Goal: Information Seeking & Learning: Learn about a topic

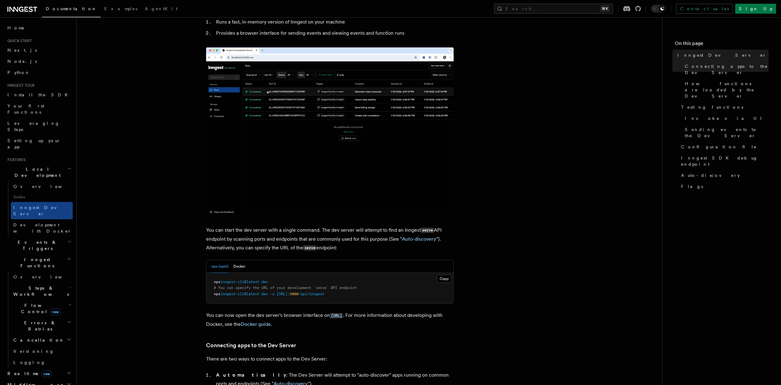
scroll to position [61, 0]
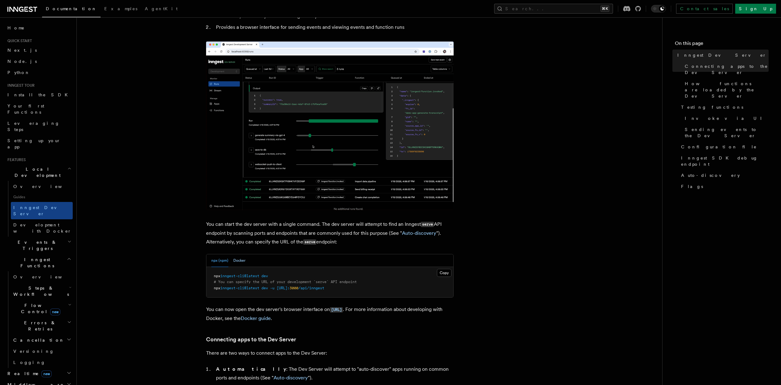
click at [236, 258] on button "Docker" at bounding box center [239, 260] width 12 height 13
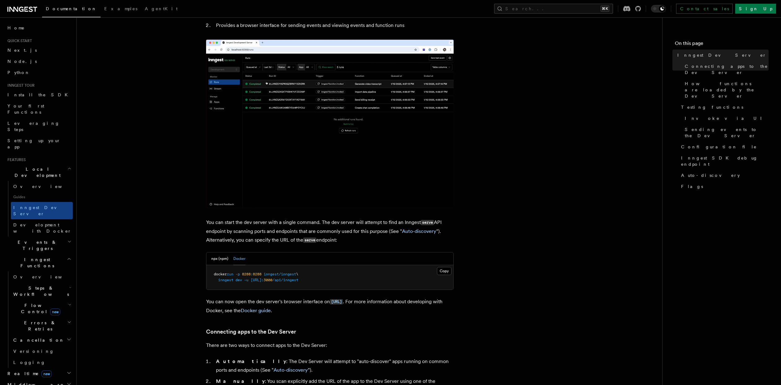
scroll to position [114, 0]
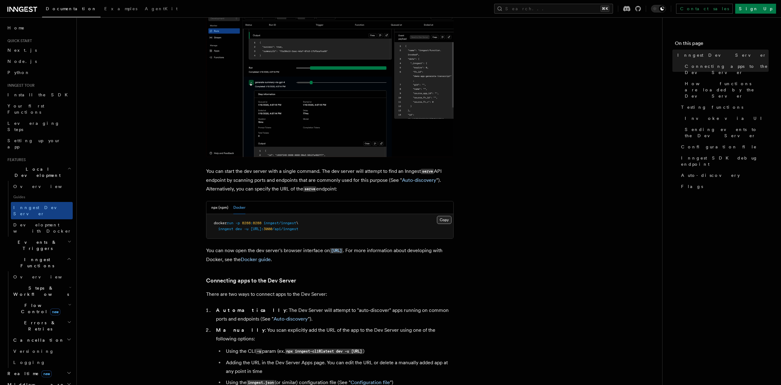
click at [441, 219] on button "Copy Copied" at bounding box center [444, 220] width 15 height 8
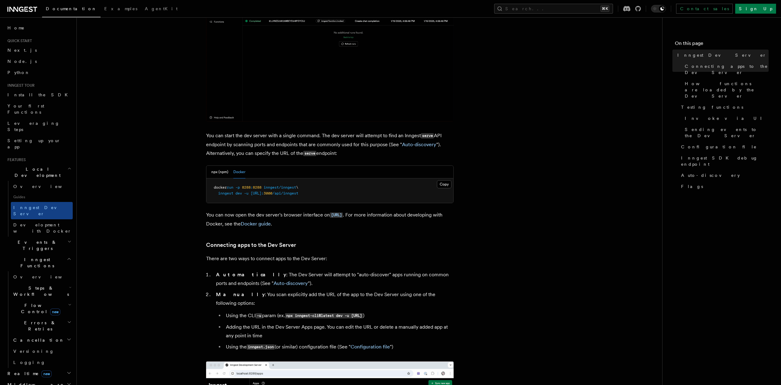
scroll to position [152, 0]
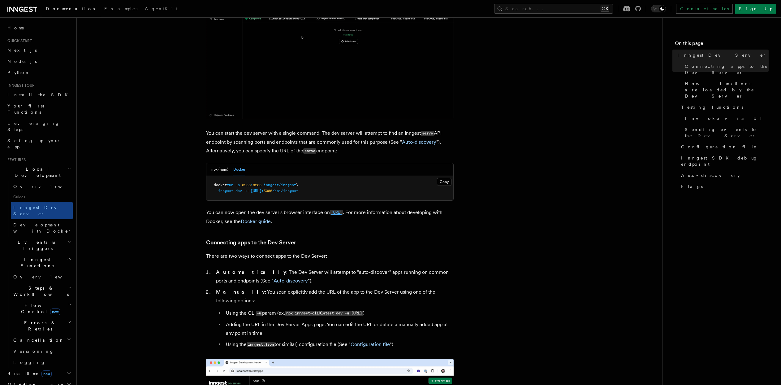
click at [343, 212] on code "http://localhost:8288" at bounding box center [336, 212] width 13 height 5
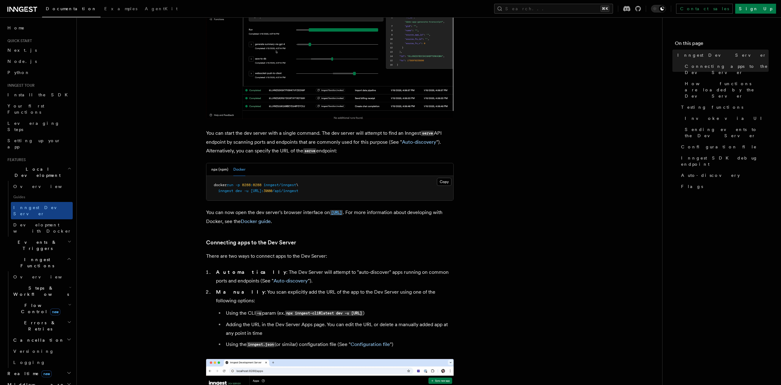
drag, startPoint x: 347, startPoint y: 212, endPoint x: 368, endPoint y: 213, distance: 20.4
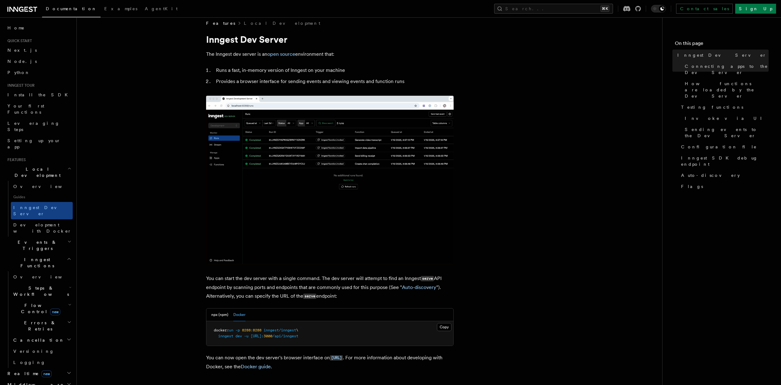
scroll to position [0, 0]
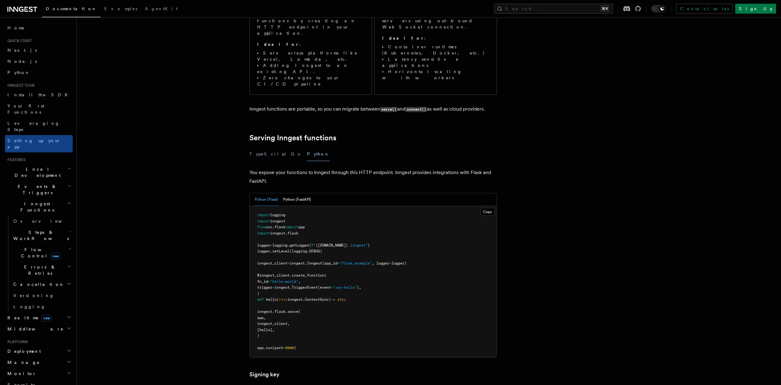
scroll to position [146, 0]
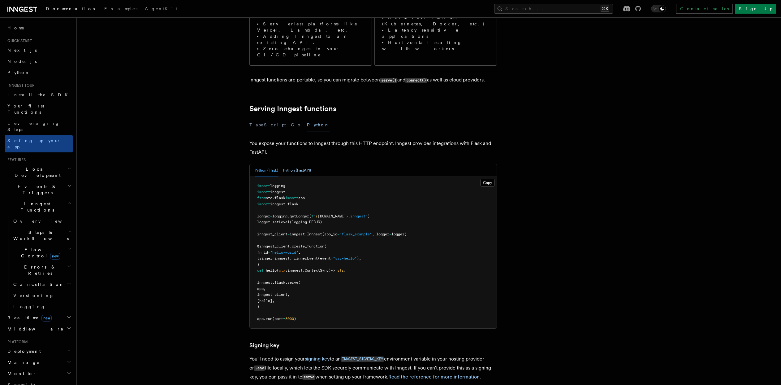
click at [303, 164] on button "Python (FastAPI)" at bounding box center [297, 170] width 28 height 13
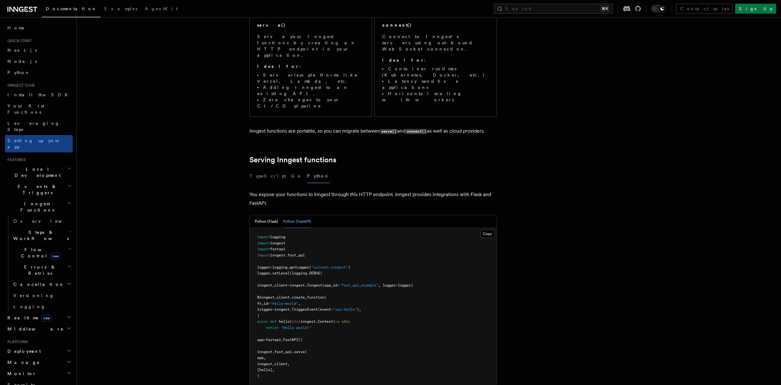
scroll to position [0, 0]
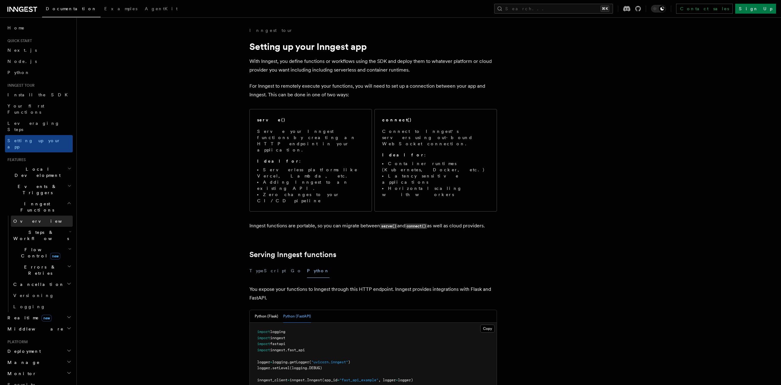
click at [17, 219] on span "Overview" at bounding box center [45, 221] width 64 height 5
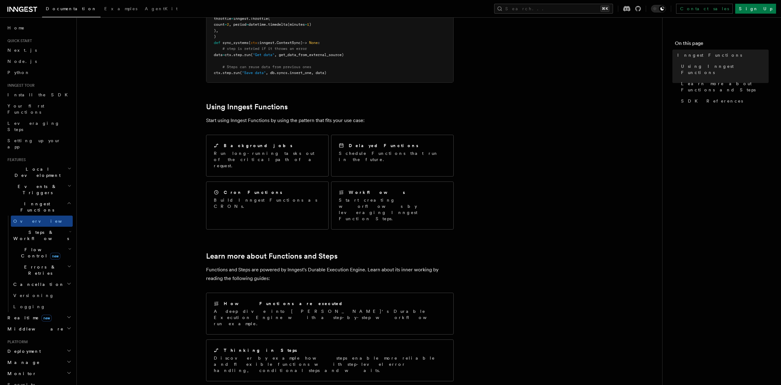
scroll to position [210, 0]
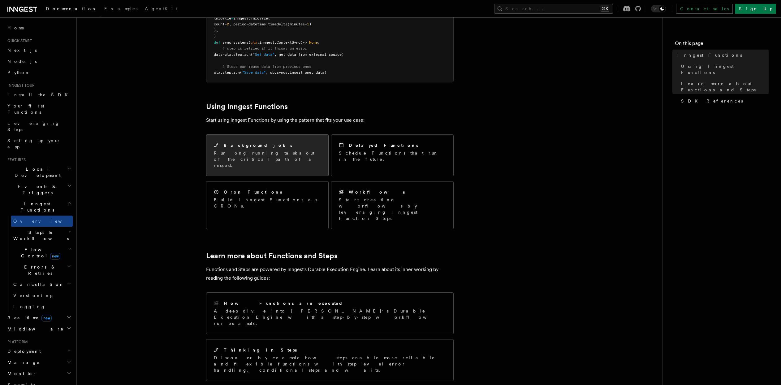
click at [250, 150] on p "Run long-running tasks out of the critical path of a request." at bounding box center [267, 159] width 107 height 19
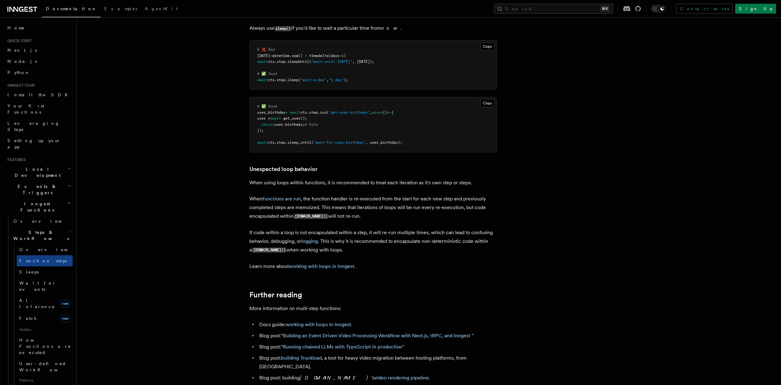
scroll to position [1505, 0]
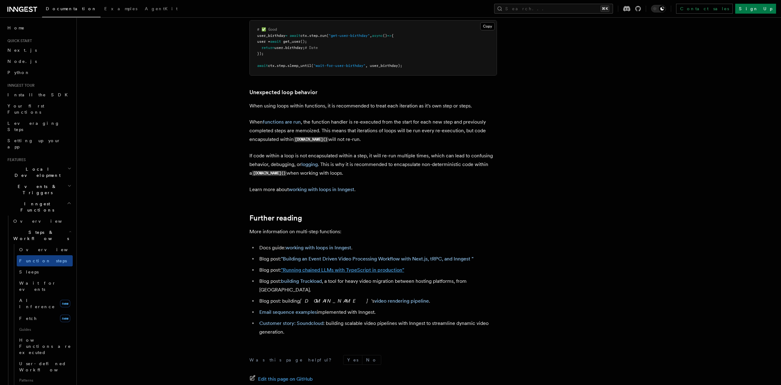
click at [341, 271] on link ""Running chained LLMs with TypeScript in production"" at bounding box center [342, 270] width 123 height 6
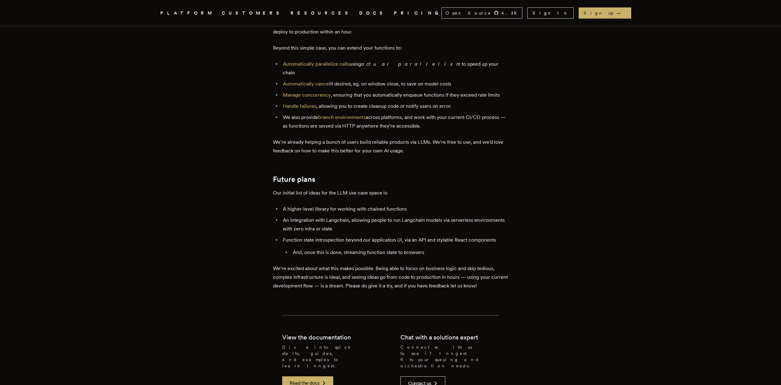
scroll to position [1441, 0]
